Goal: Find specific page/section

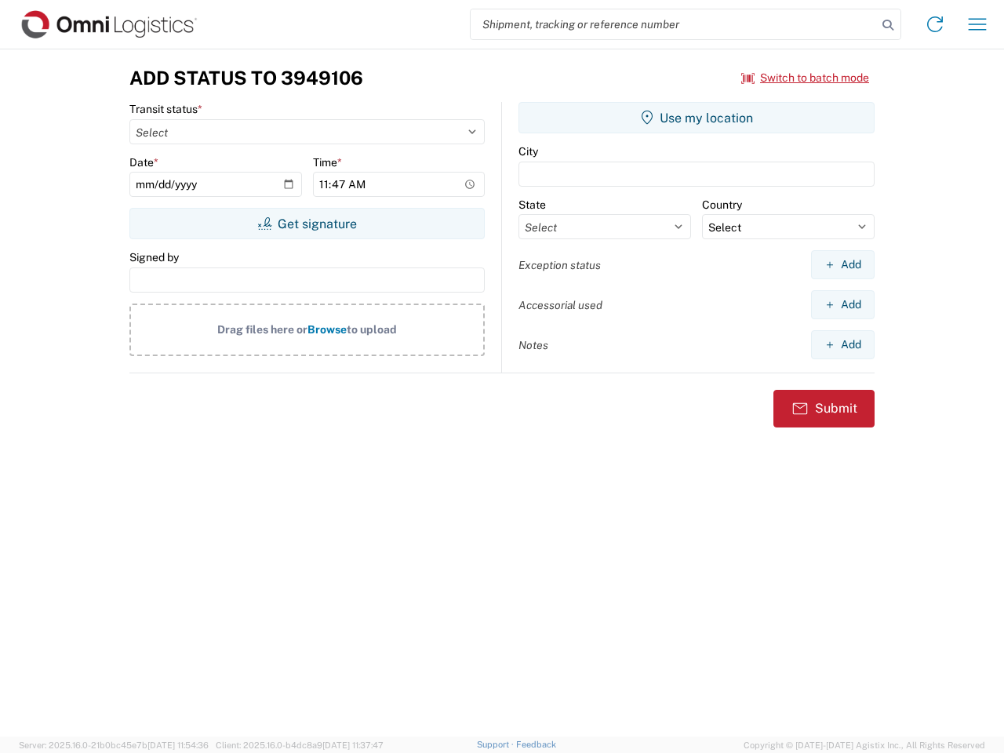
click at [674, 24] on input "search" at bounding box center [674, 24] width 406 height 30
click at [888, 25] on icon at bounding box center [888, 25] width 22 height 22
click at [935, 24] on icon at bounding box center [934, 24] width 25 height 25
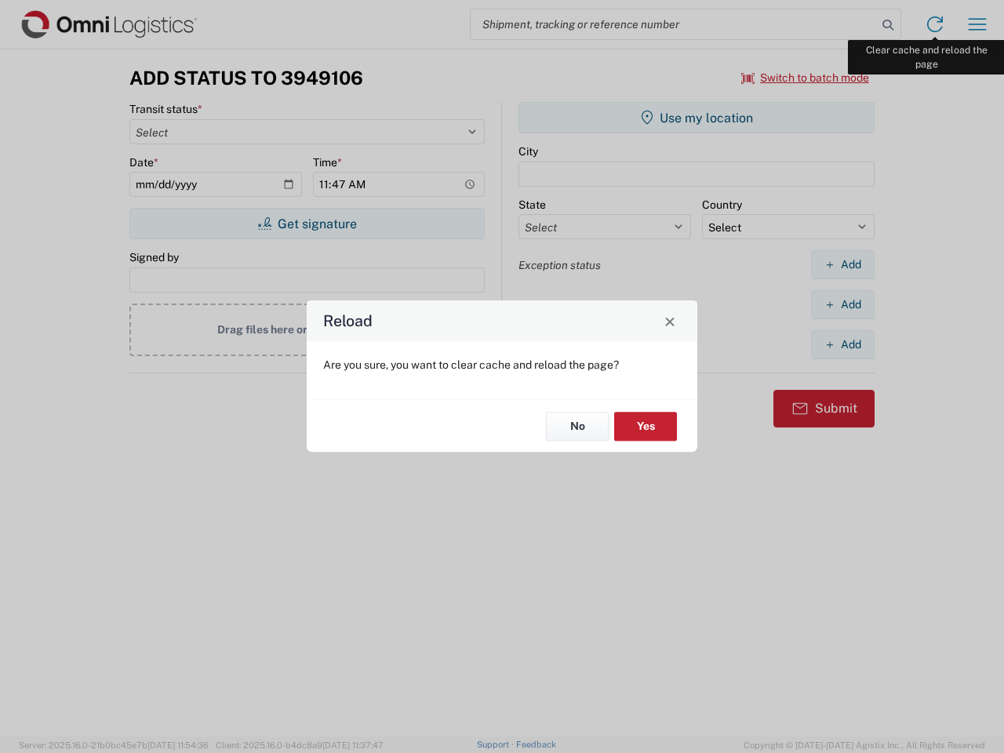
click at [977, 24] on div "Reload Are you sure, you want to clear cache and reload the page? No Yes" at bounding box center [502, 376] width 1004 height 753
click at [806, 78] on div "Reload Are you sure, you want to clear cache and reload the page? No Yes" at bounding box center [502, 376] width 1004 height 753
click at [307, 224] on div "Reload Are you sure, you want to clear cache and reload the page? No Yes" at bounding box center [502, 376] width 1004 height 753
click at [697, 118] on div "Reload Are you sure, you want to clear cache and reload the page? No Yes" at bounding box center [502, 376] width 1004 height 753
click at [842, 264] on div "Reload Are you sure, you want to clear cache and reload the page? No Yes" at bounding box center [502, 376] width 1004 height 753
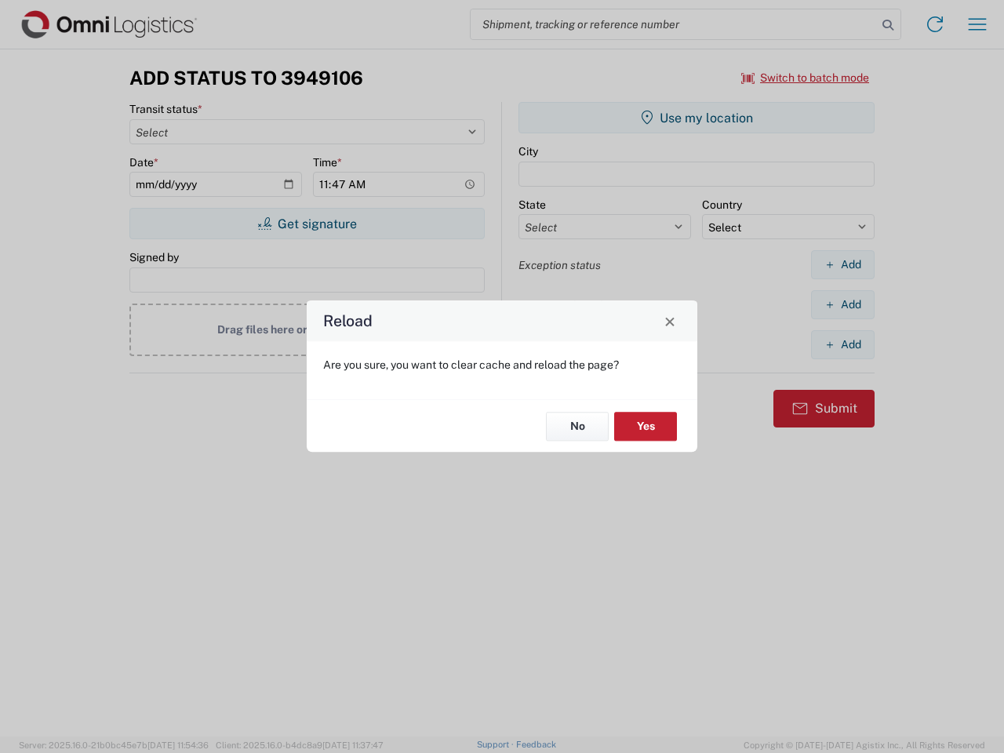
click at [842, 304] on div "Reload Are you sure, you want to clear cache and reload the page? No Yes" at bounding box center [502, 376] width 1004 height 753
click at [842, 344] on div "Reload Are you sure, you want to clear cache and reload the page? No Yes" at bounding box center [502, 376] width 1004 height 753
